Goal: Check status: Check status

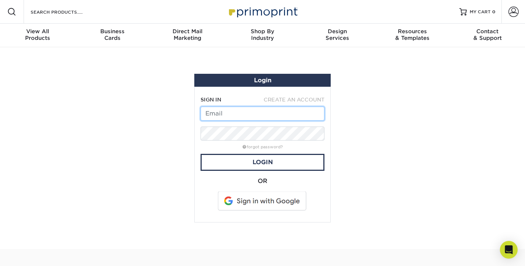
type input "[EMAIL_ADDRESS][DOMAIN_NAME]"
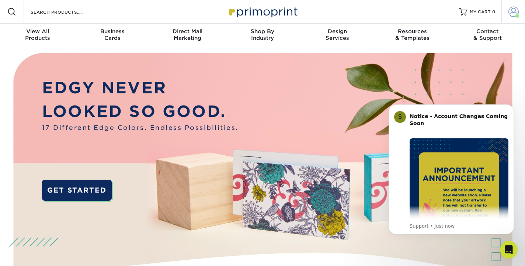
click at [509, 16] on span at bounding box center [513, 12] width 10 height 10
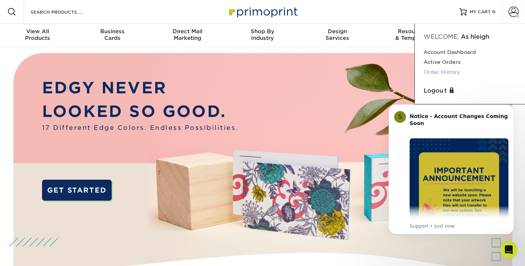
click at [456, 69] on link "Order History" at bounding box center [470, 72] width 93 height 10
click at [447, 69] on link "Order History" at bounding box center [470, 72] width 93 height 10
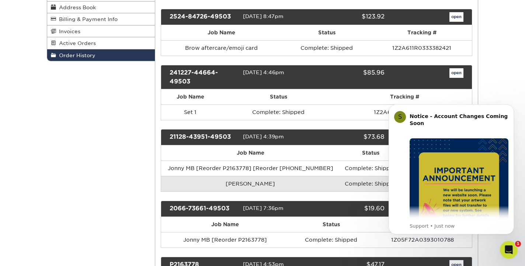
scroll to position [121, 0]
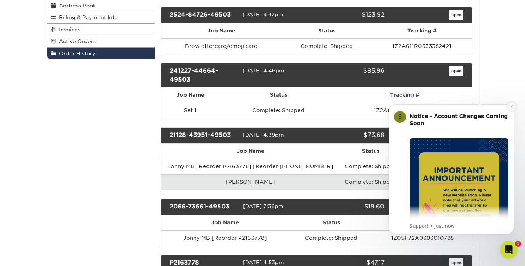
click at [512, 107] on icon "Dismiss notification" at bounding box center [511, 106] width 3 height 3
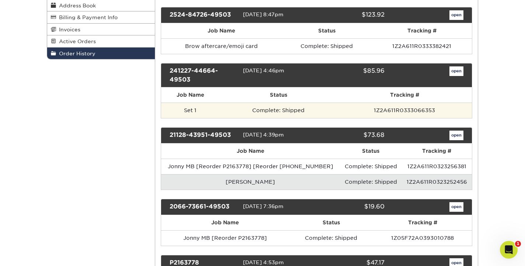
click at [189, 107] on td "Set 1" at bounding box center [190, 109] width 59 height 15
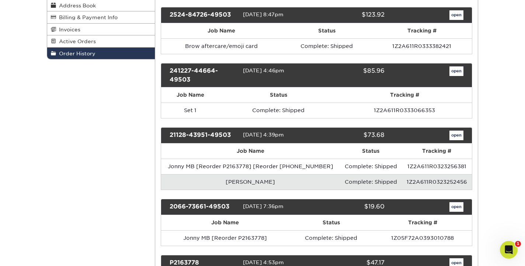
click at [459, 73] on link "open" at bounding box center [456, 71] width 14 height 10
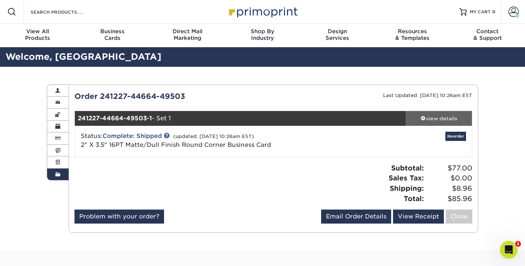
click at [441, 118] on div "view details" at bounding box center [438, 118] width 66 height 7
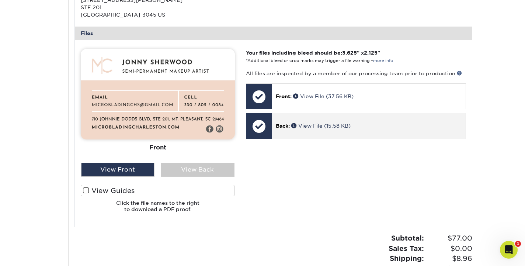
scroll to position [295, 0]
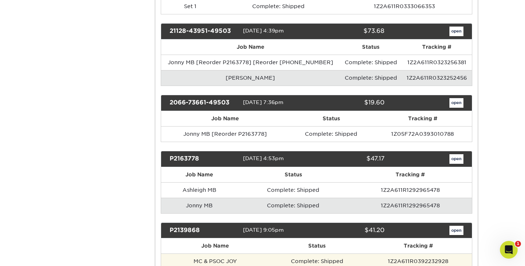
scroll to position [224, 0]
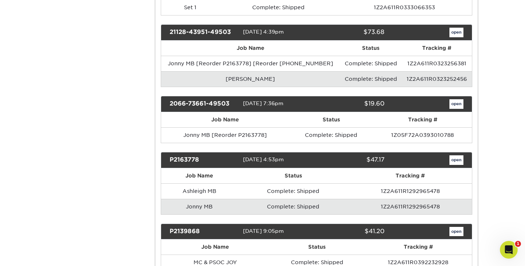
click at [458, 35] on link "open" at bounding box center [456, 33] width 14 height 10
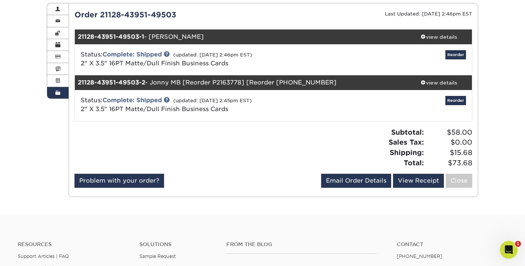
scroll to position [78, 0]
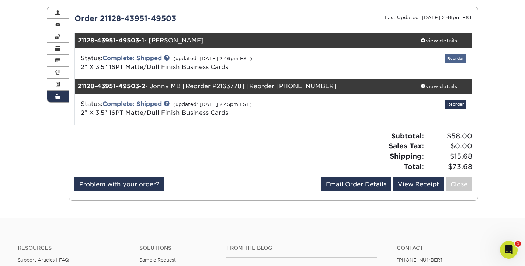
click at [453, 56] on link "Reorder" at bounding box center [455, 58] width 21 height 9
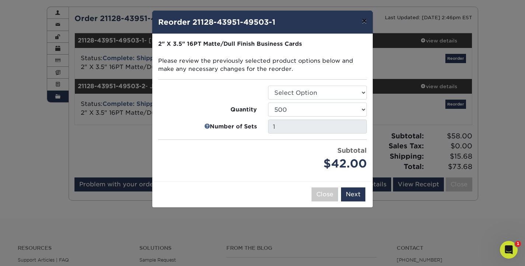
click at [362, 20] on button "×" at bounding box center [364, 21] width 17 height 21
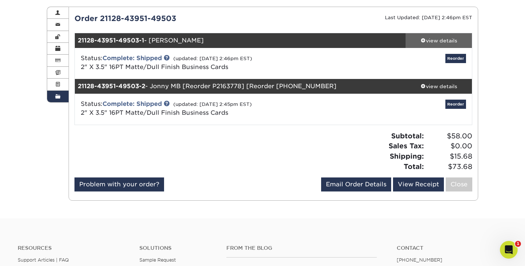
click at [441, 40] on div "view details" at bounding box center [438, 40] width 66 height 7
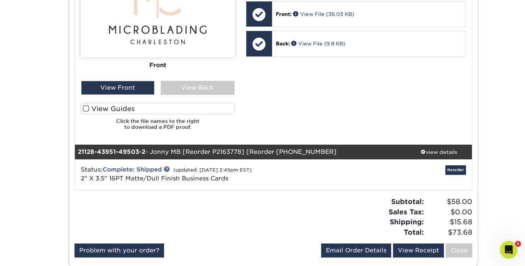
scroll to position [366, 0]
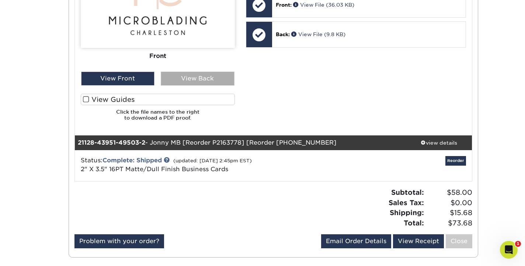
click at [192, 76] on div "View Back" at bounding box center [198, 79] width 74 height 14
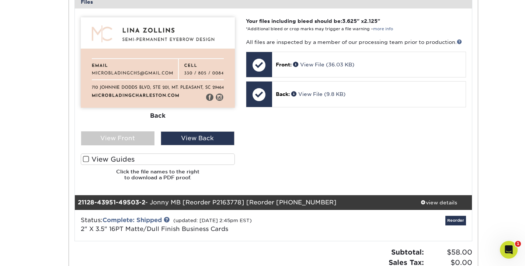
scroll to position [306, 0]
